Goal: Information Seeking & Learning: Check status

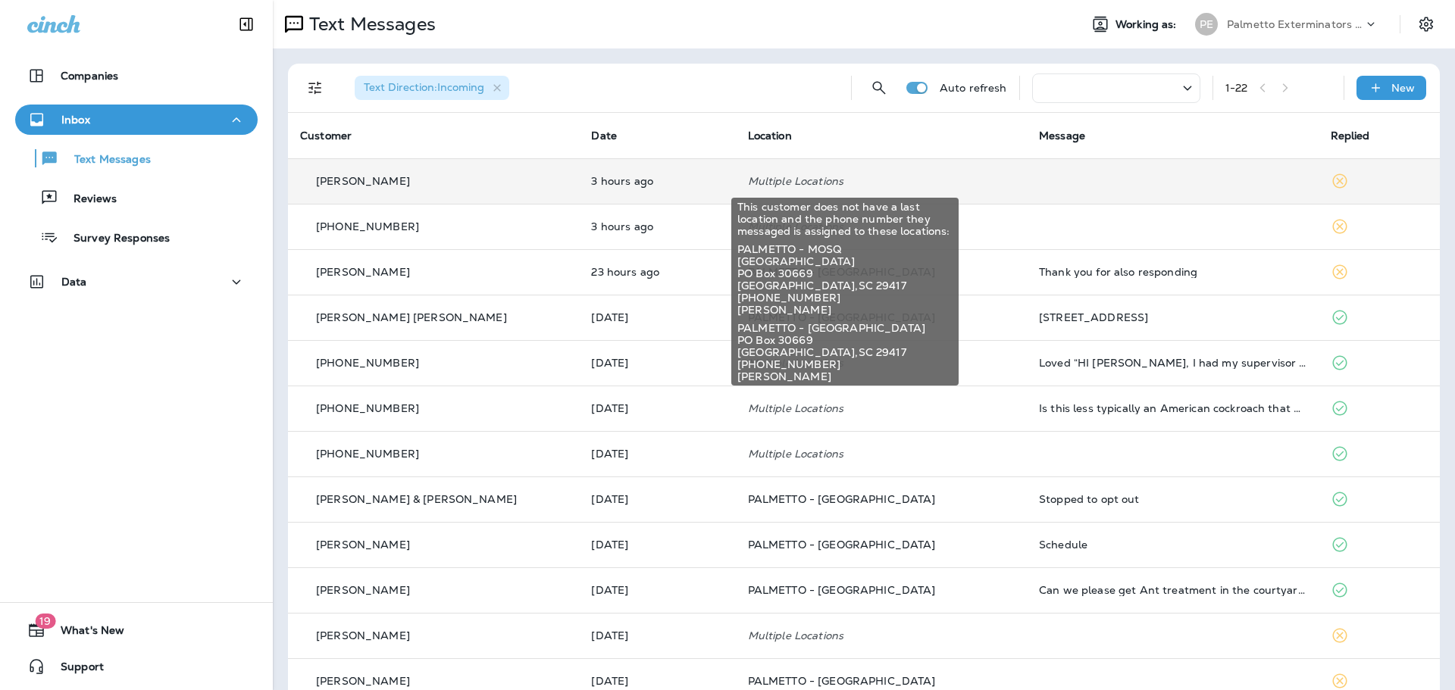
click at [769, 183] on p "Multiple Locations" at bounding box center [881, 181] width 267 height 12
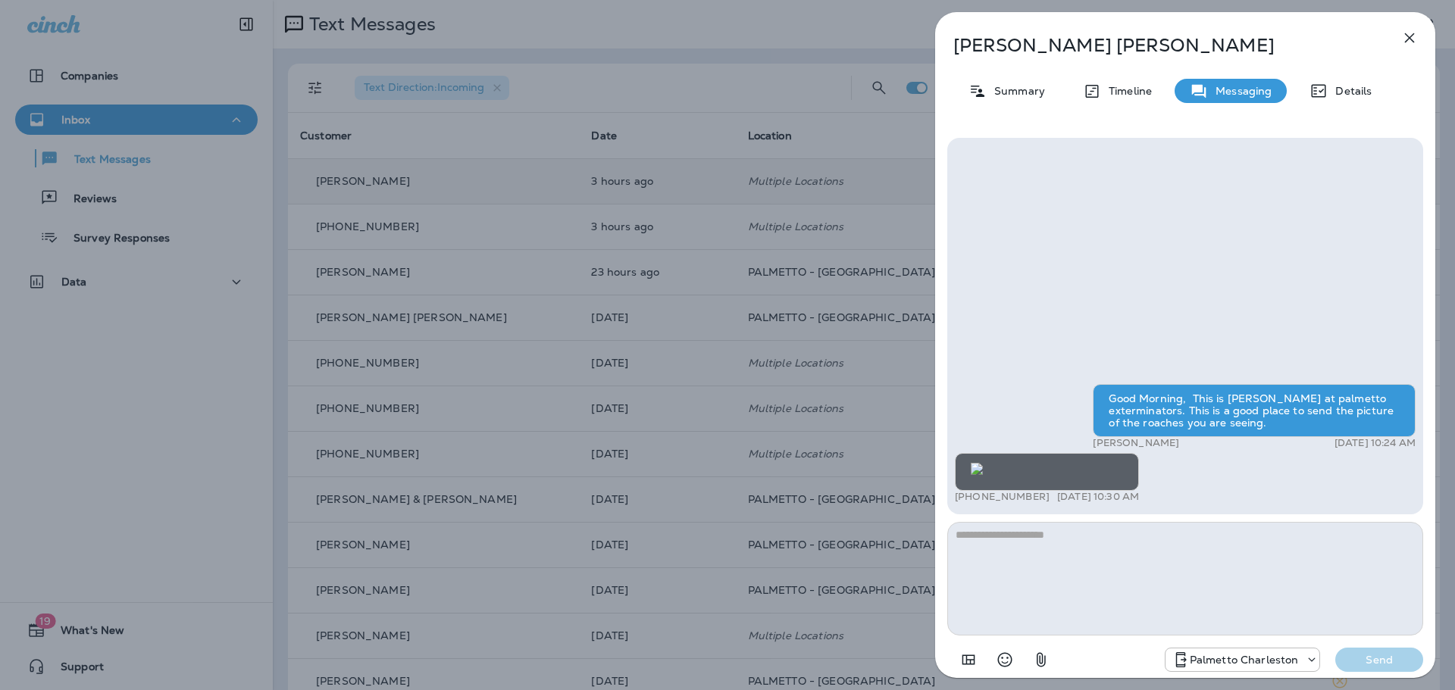
scroll to position [-131, 0]
click at [1412, 33] on icon "button" at bounding box center [1409, 38] width 18 height 18
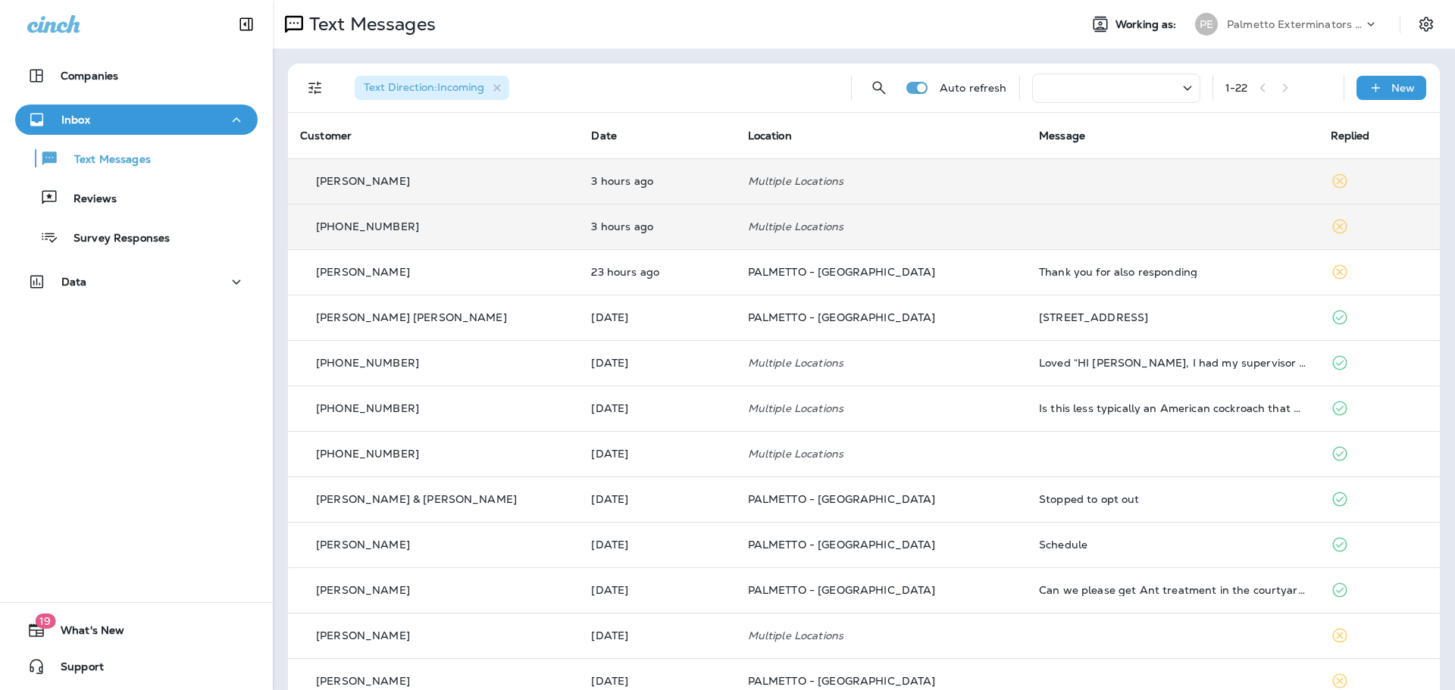
click at [1172, 227] on td at bounding box center [1172, 226] width 291 height 45
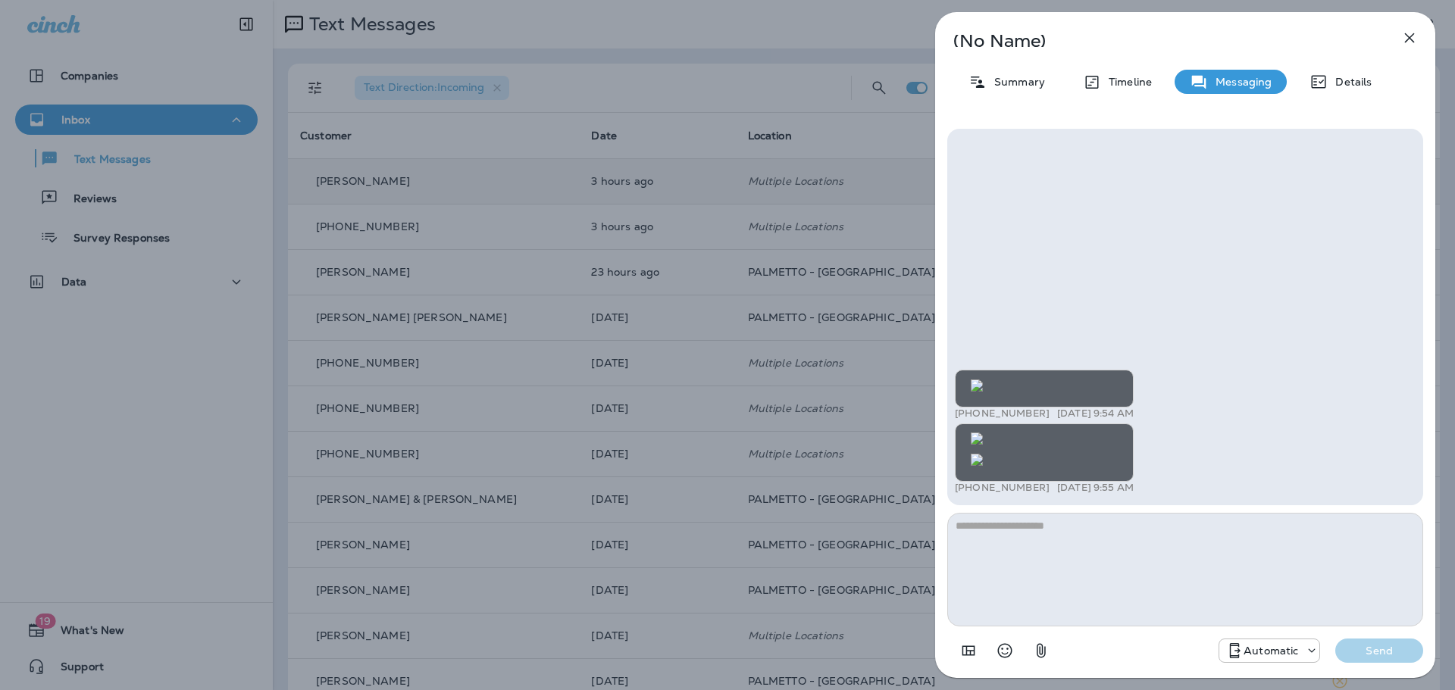
scroll to position [-878, 0]
click at [1411, 44] on icon "button" at bounding box center [1409, 38] width 18 height 18
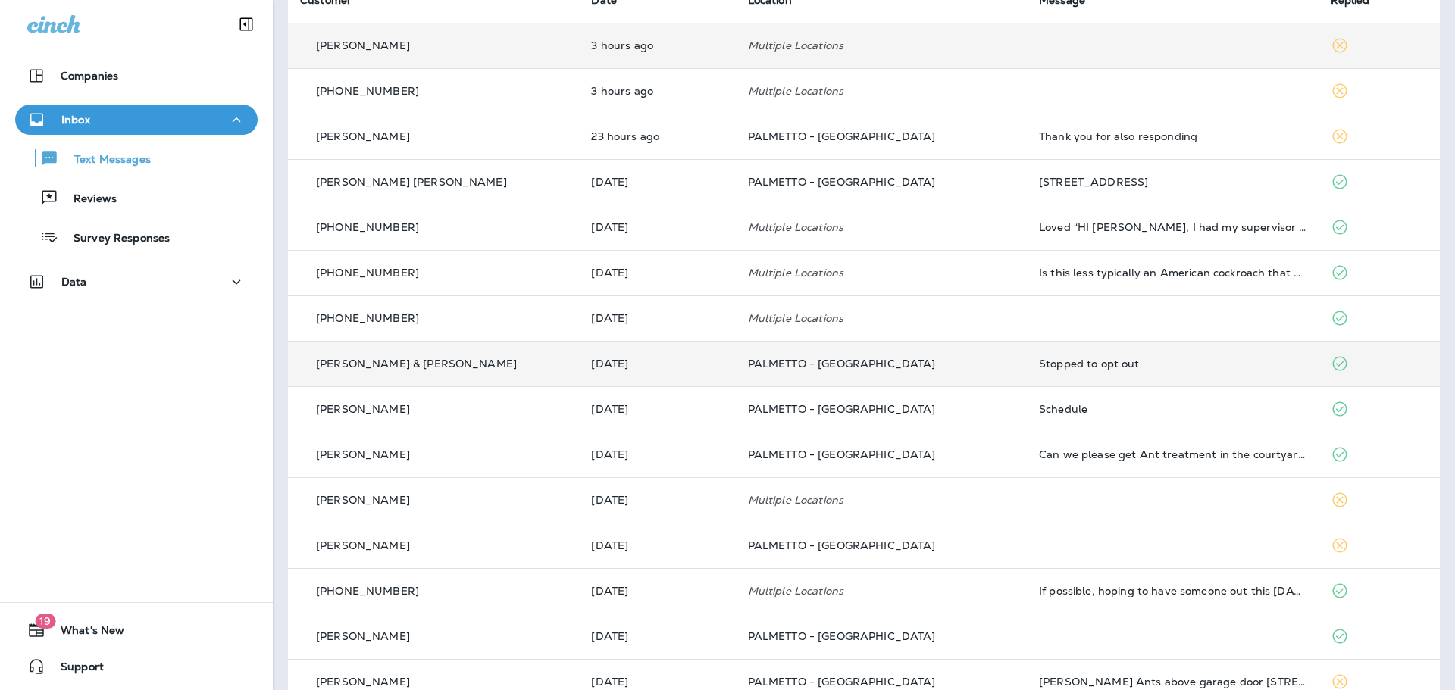
scroll to position [227, 0]
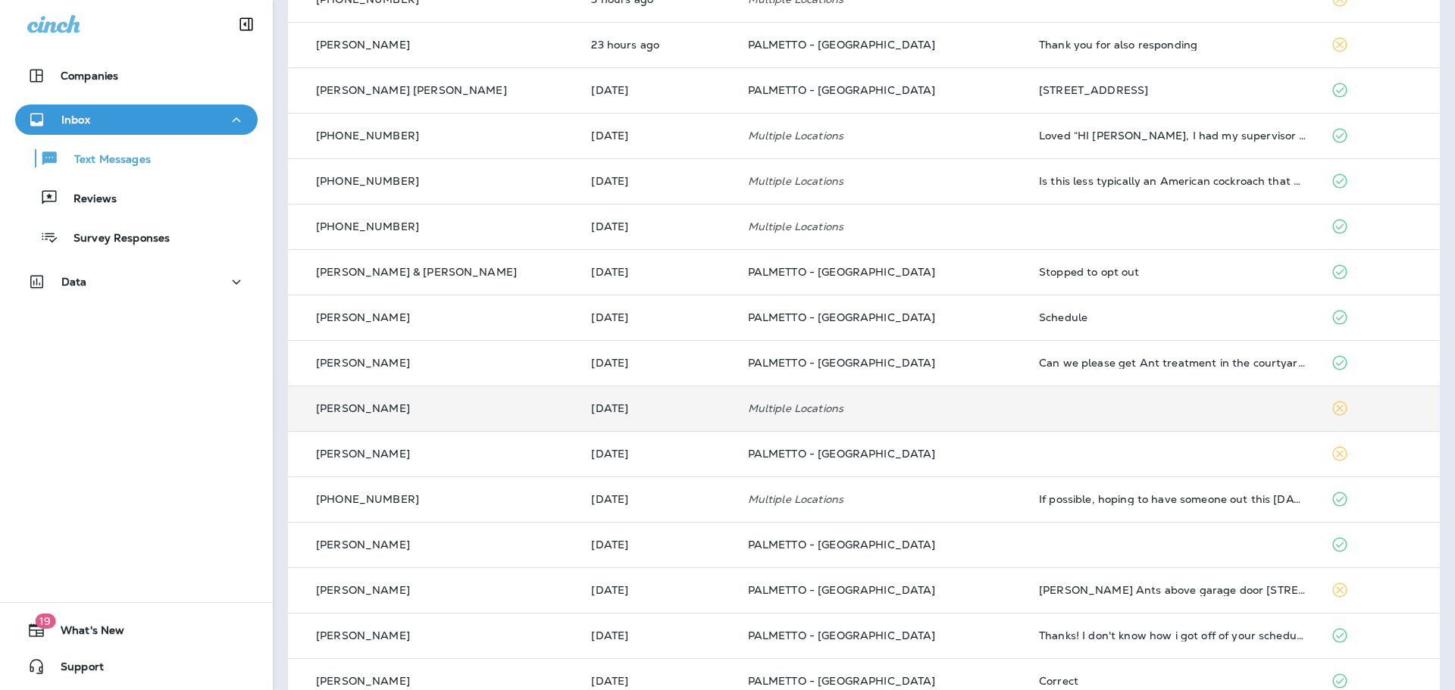
click at [1189, 407] on td at bounding box center [1172, 408] width 291 height 45
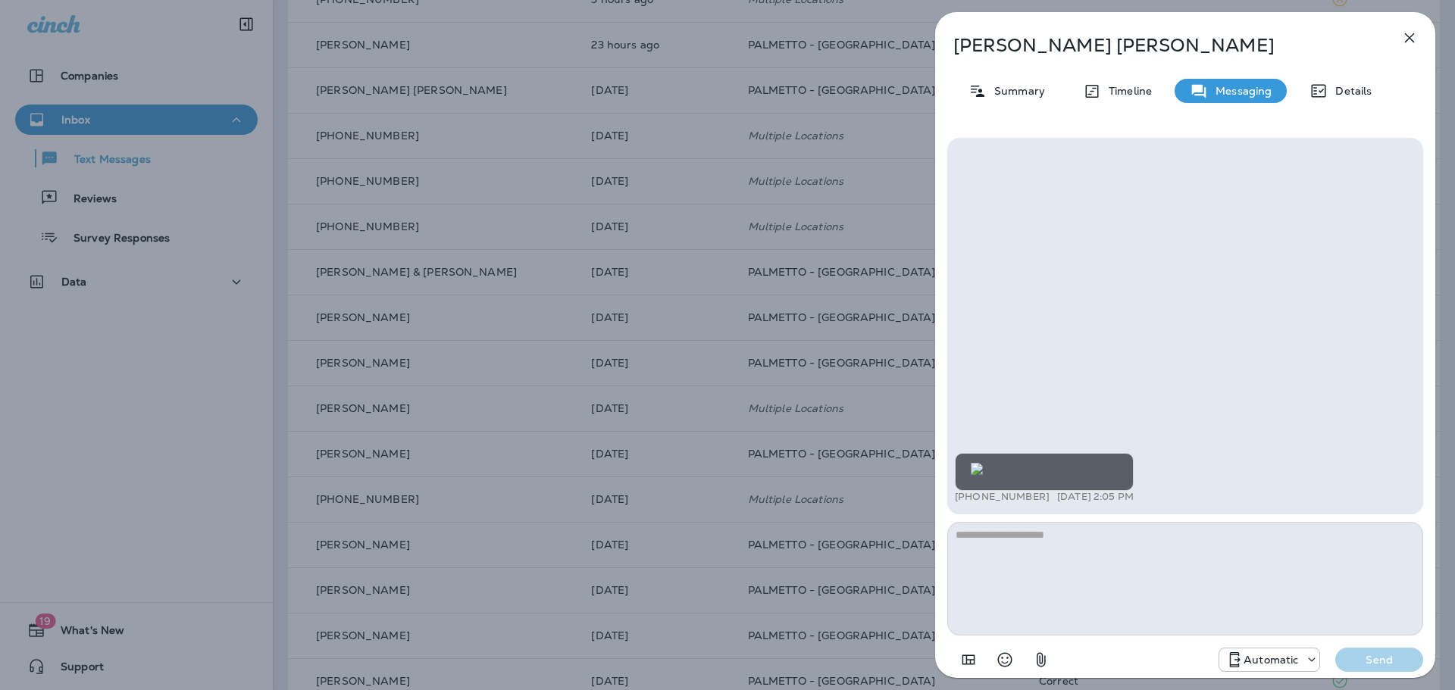
click at [1411, 35] on icon "button" at bounding box center [1409, 38] width 18 height 18
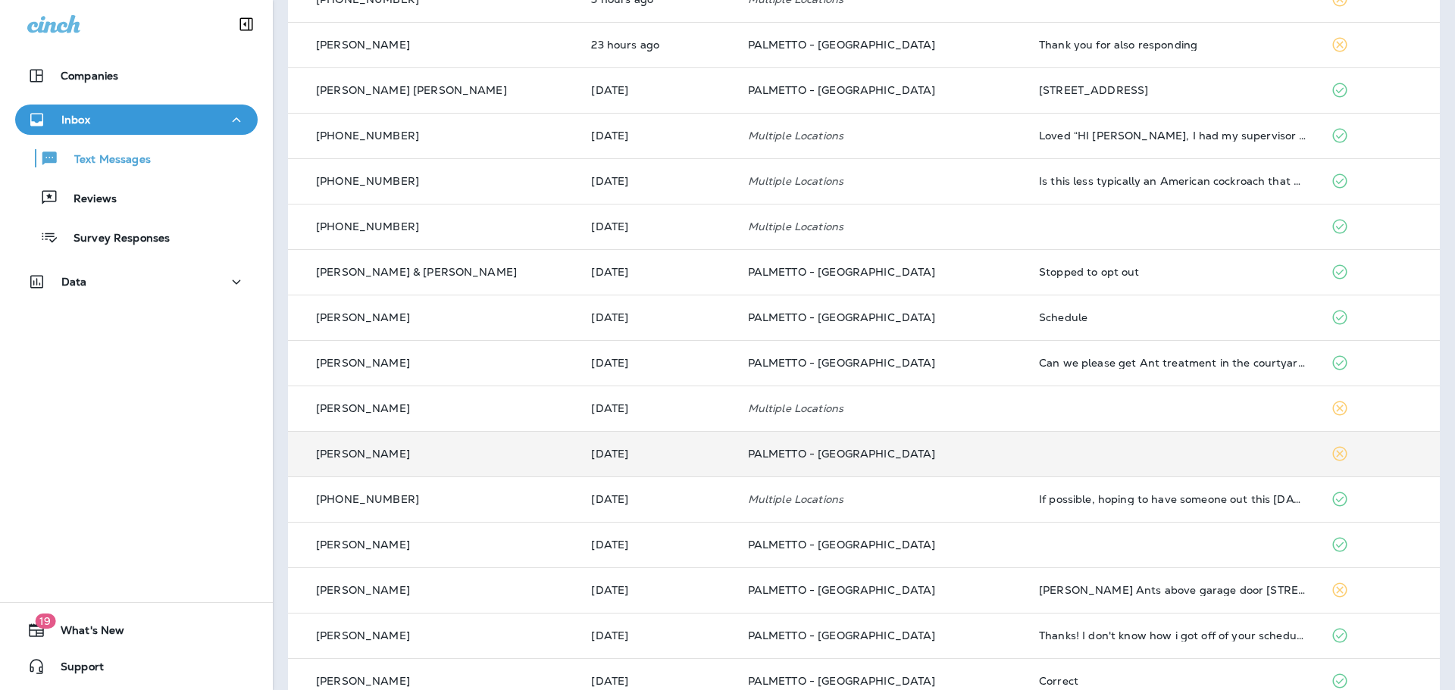
click at [1185, 457] on td at bounding box center [1172, 453] width 291 height 45
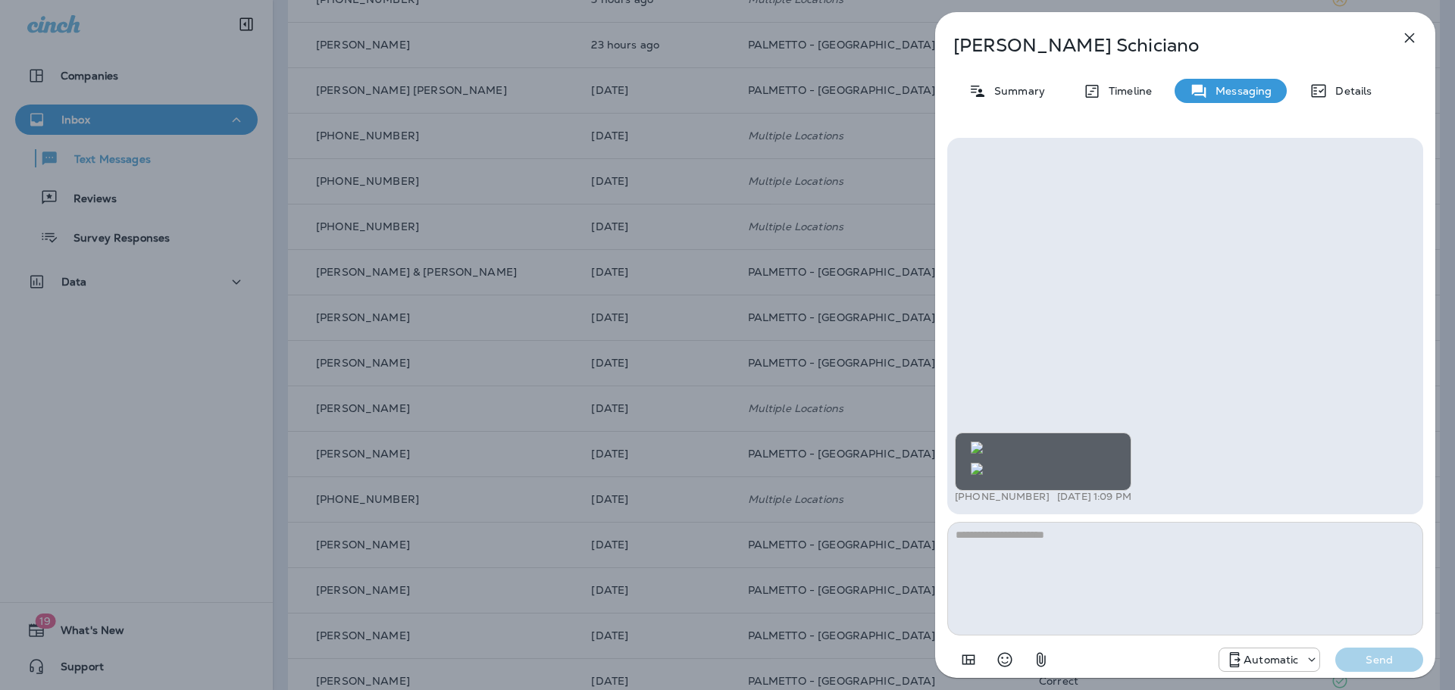
click at [1400, 39] on button "button" at bounding box center [1409, 38] width 30 height 30
